Goal: Find specific page/section: Find specific page/section

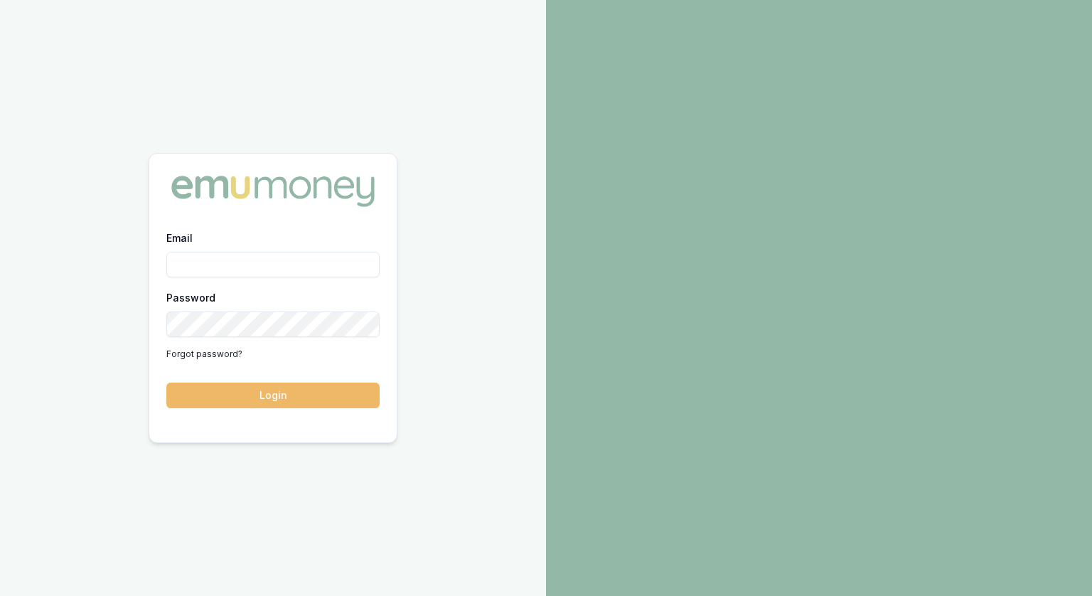
type input "[PERSON_NAME][EMAIL_ADDRESS][PERSON_NAME][DOMAIN_NAME]"
click at [279, 403] on button "Login" at bounding box center [272, 395] width 213 height 26
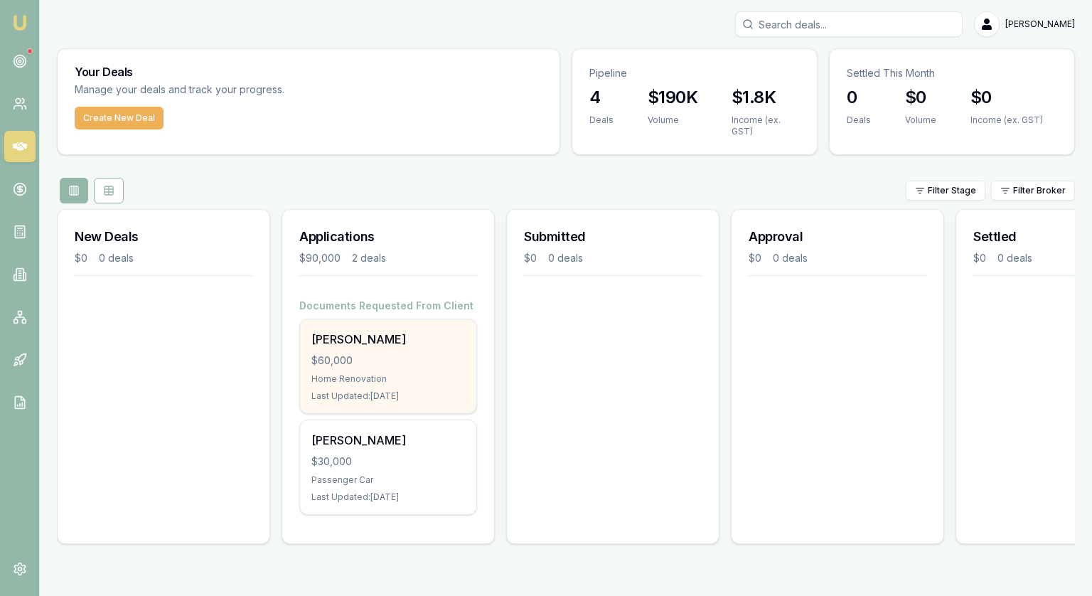
click at [437, 346] on div "Rebecca Dawe" at bounding box center [388, 339] width 154 height 17
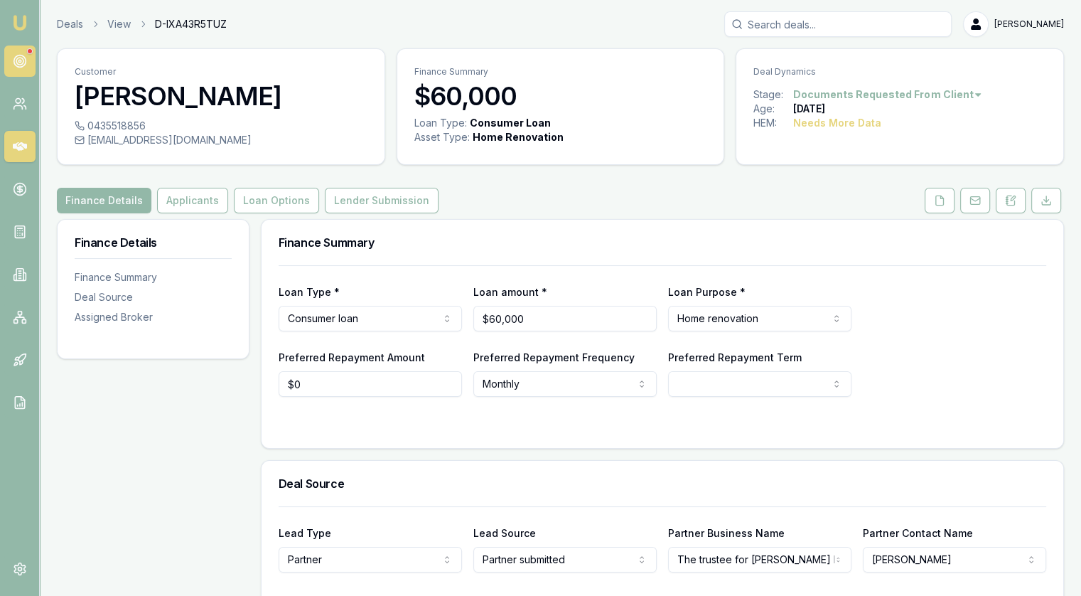
click at [9, 68] on link at bounding box center [19, 60] width 31 height 31
